Goal: Purchase product/service

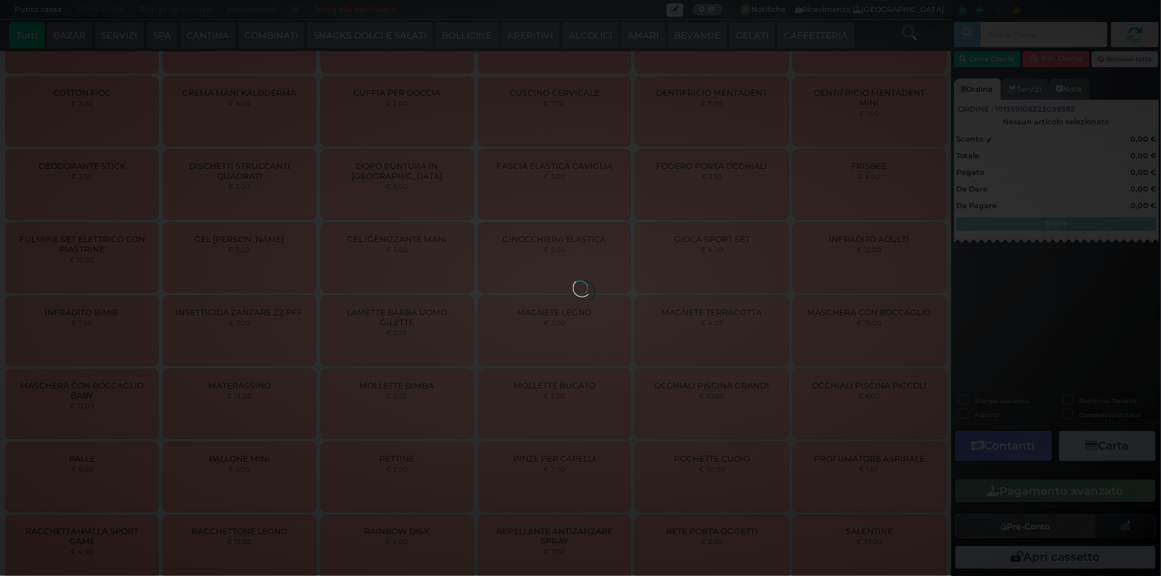
click at [573, 281] on div at bounding box center [580, 288] width 15 height 15
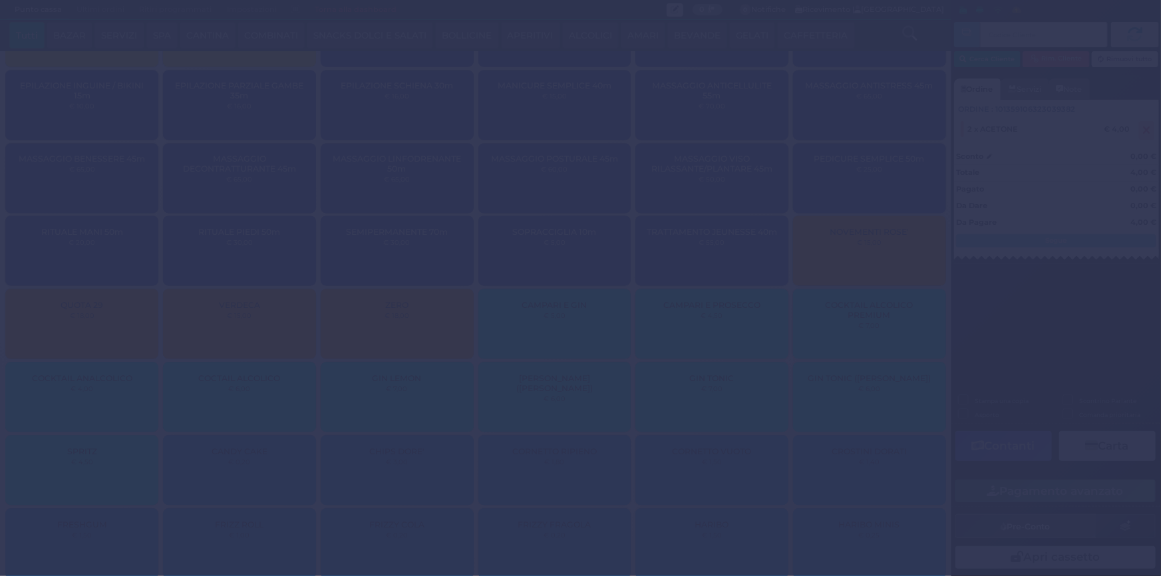
scroll to position [1988, 0]
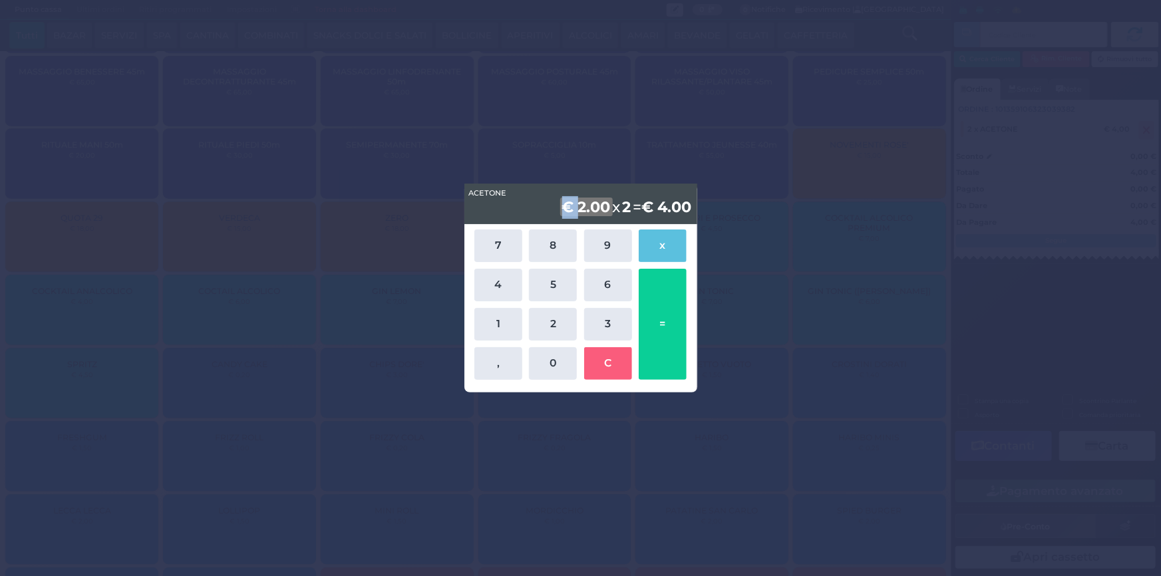
click at [251, 143] on div "ACETONE ACETONE € 2.00 x 2 = € 4.00 7 8 9 x 4 5 6 1 2 3 , 0 C =" at bounding box center [580, 288] width 1161 height 576
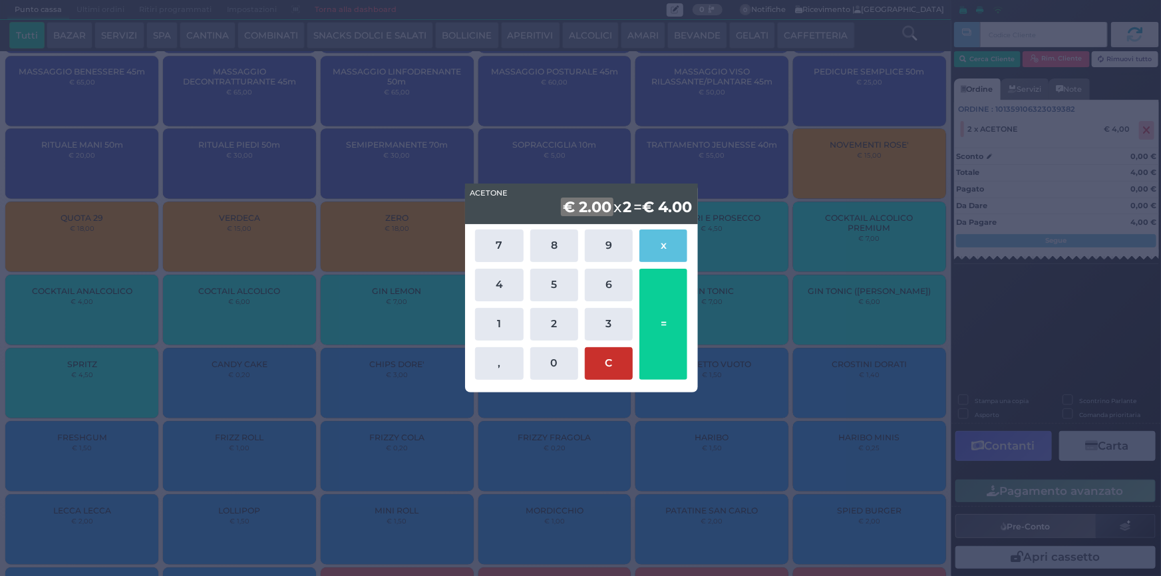
click at [617, 364] on button "C" at bounding box center [609, 363] width 48 height 33
click at [613, 364] on button "C" at bounding box center [609, 363] width 48 height 33
click at [585, 347] on button "C" at bounding box center [609, 363] width 48 height 33
click at [612, 364] on button "C" at bounding box center [609, 363] width 48 height 33
click at [585, 347] on button "C" at bounding box center [609, 363] width 48 height 33
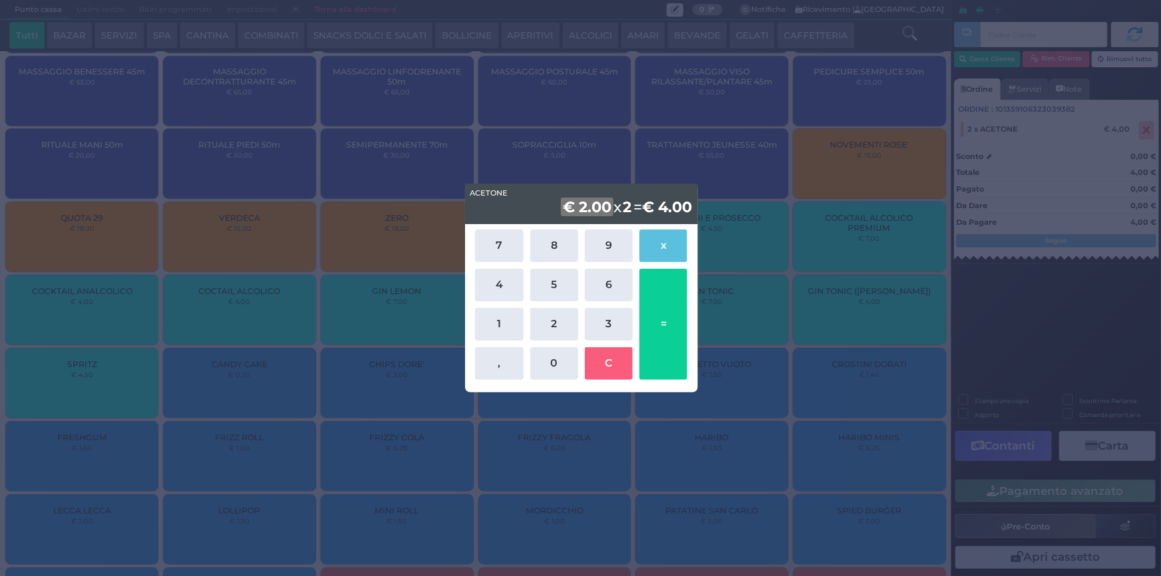
drag, startPoint x: 612, startPoint y: 362, endPoint x: 612, endPoint y: 342, distance: 20.0
click at [612, 360] on button "C" at bounding box center [609, 363] width 48 height 33
click at [552, 367] on button "0" at bounding box center [554, 363] width 48 height 33
click at [530, 347] on button "0" at bounding box center [554, 363] width 48 height 33
drag, startPoint x: 552, startPoint y: 367, endPoint x: 553, endPoint y: 359, distance: 8.1
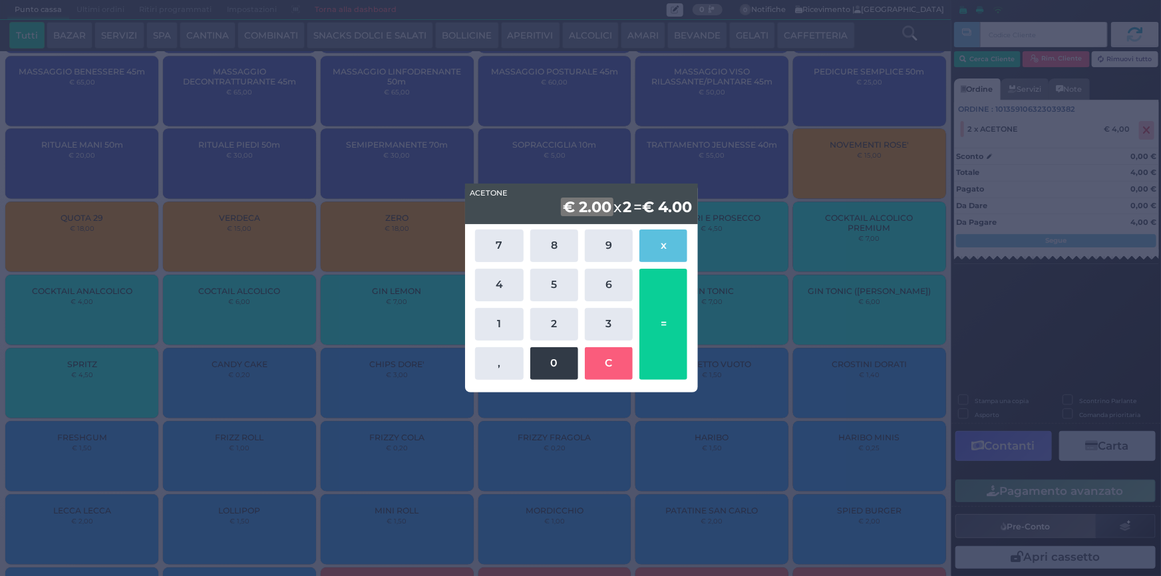
click at [552, 366] on button "0" at bounding box center [554, 363] width 48 height 33
click at [583, 202] on b "€ 2.00" at bounding box center [587, 207] width 53 height 19
click at [530, 347] on button "0" at bounding box center [554, 363] width 48 height 33
click at [551, 364] on button "0" at bounding box center [554, 363] width 48 height 33
click at [530, 347] on button "0" at bounding box center [554, 363] width 48 height 33
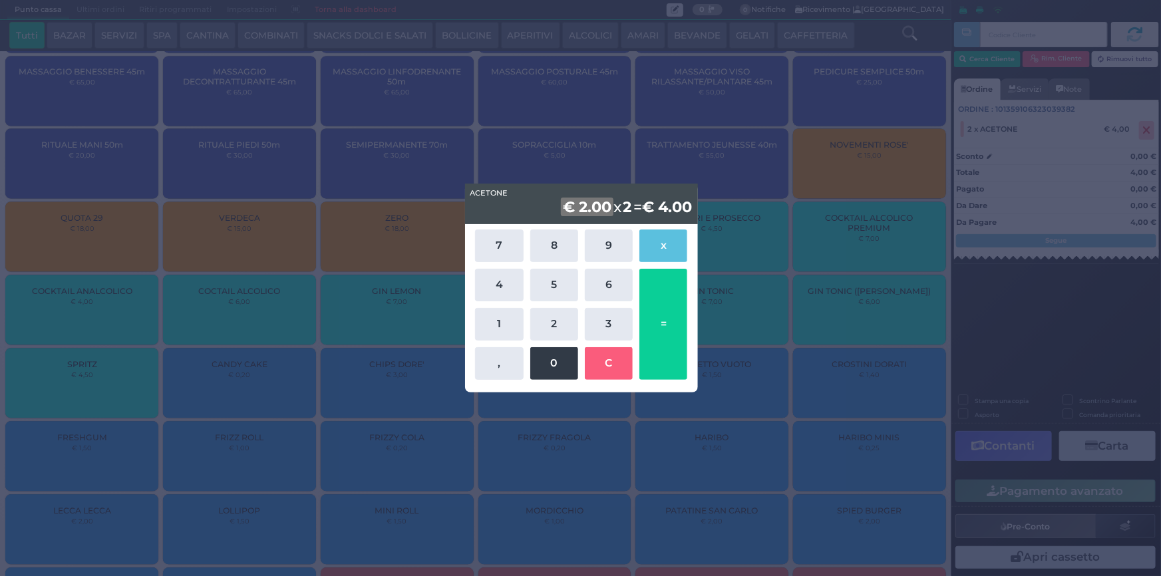
click at [551, 364] on button "0" at bounding box center [554, 363] width 48 height 33
click at [556, 374] on button "0" at bounding box center [554, 363] width 48 height 33
click at [475, 347] on button "," at bounding box center [499, 363] width 48 height 33
click at [519, 357] on button "," at bounding box center [499, 363] width 48 height 33
click at [530, 347] on button "0" at bounding box center [554, 363] width 48 height 33
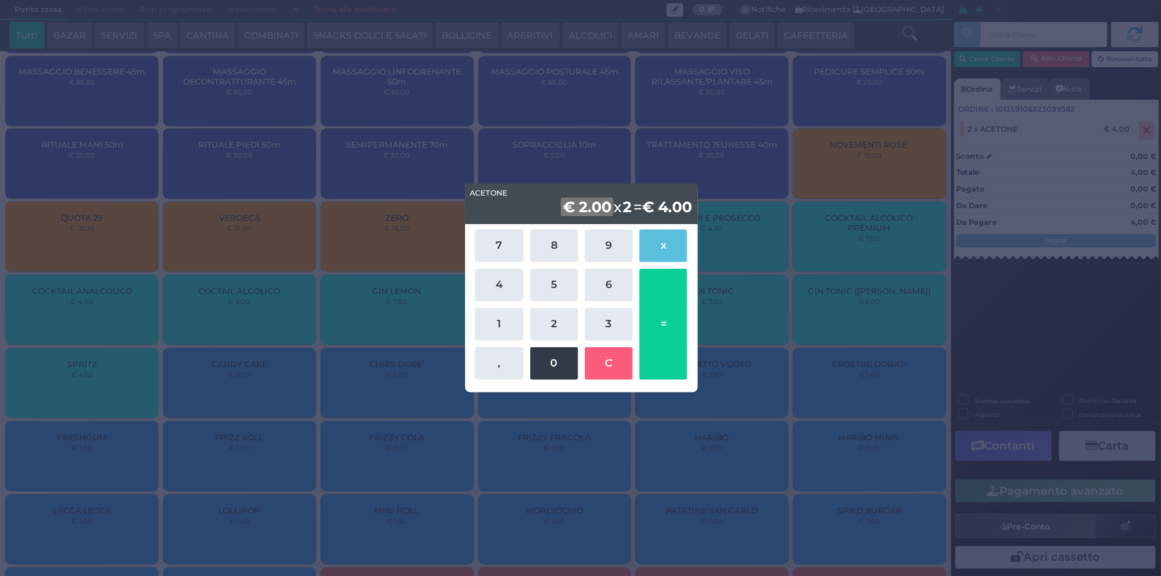
click at [560, 360] on button "0" at bounding box center [554, 363] width 48 height 33
click at [530, 347] on button "0" at bounding box center [554, 363] width 48 height 33
click at [560, 360] on button "0" at bounding box center [554, 363] width 48 height 33
click at [777, 373] on div "ACETONE ACETONE € 2.00 x 2 = € 4.00 7 8 9 x 4 5 6 1 2 3 , 0 C =" at bounding box center [580, 288] width 1161 height 576
click at [889, 375] on div "ACETONE ACETONE € 2.00 x 2 = € 4.00 7 8 9 x 4 5 6 1 2 3 , 0 C =" at bounding box center [580, 288] width 1161 height 576
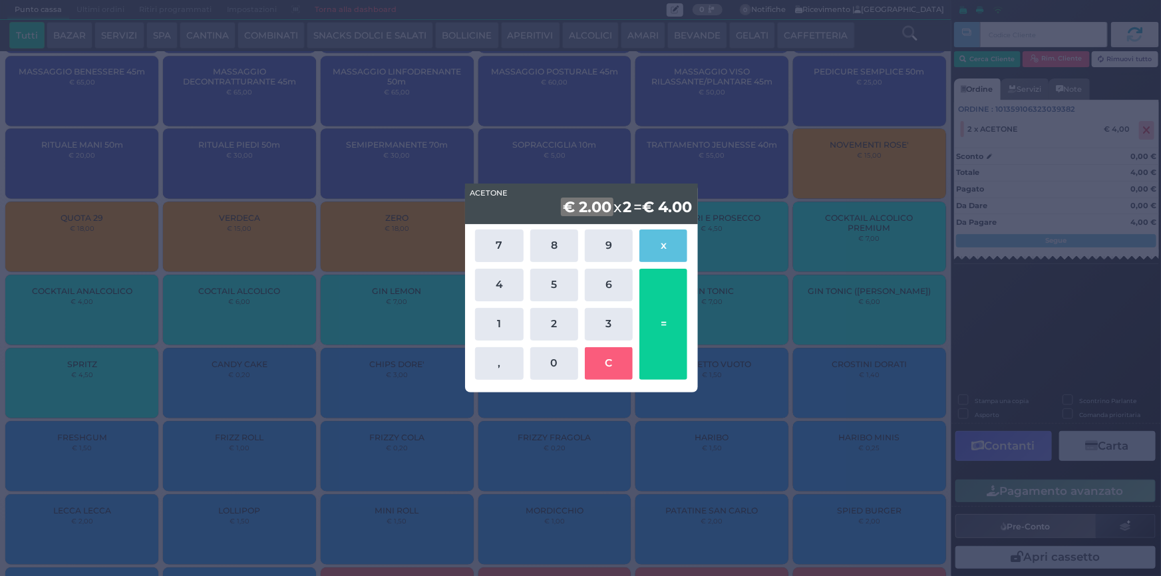
drag, startPoint x: 867, startPoint y: 273, endPoint x: 759, endPoint y: 267, distance: 108.0
click at [858, 273] on div "ACETONE ACETONE € 2.00 x 2 = € 4.00 7 8 9 x 4 5 6 1 2 3 , 0 C =" at bounding box center [580, 288] width 1161 height 576
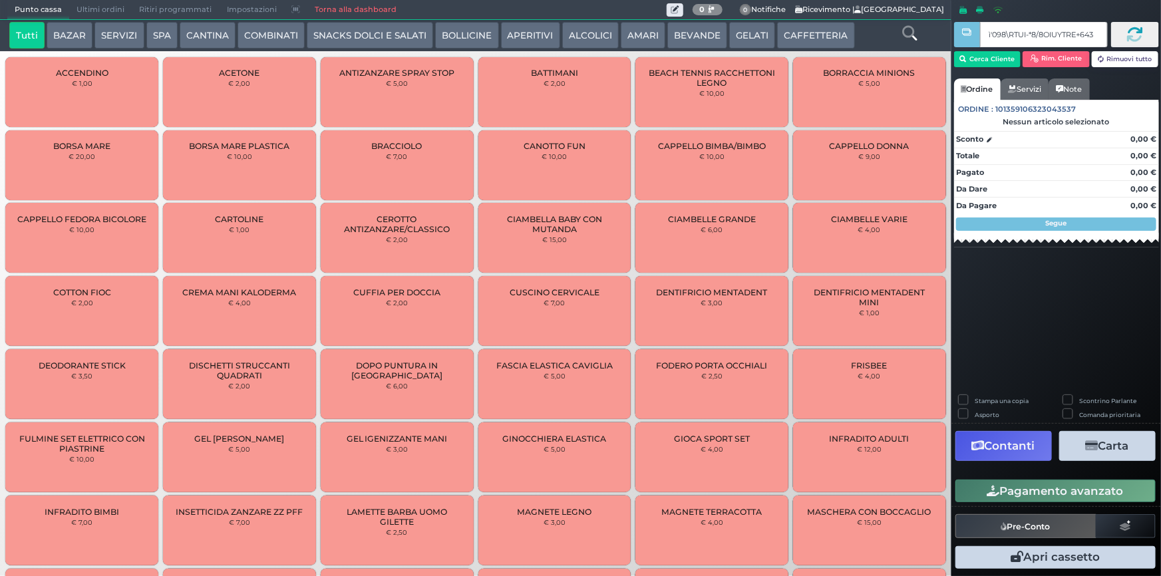
type input "ì'098\RTUI-*8/8OIUYTRE+643."
type input "0"
